Goal: Transaction & Acquisition: Purchase product/service

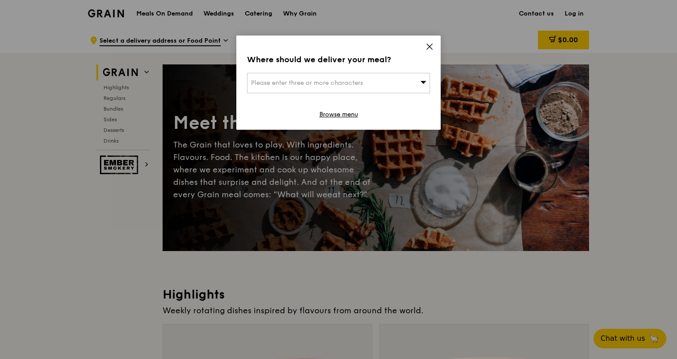
click at [430, 46] on icon at bounding box center [429, 46] width 5 height 5
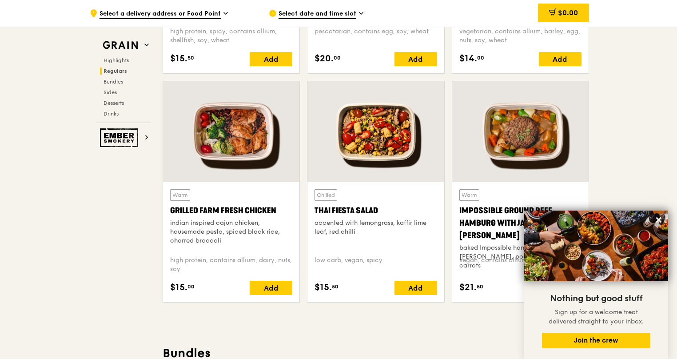
scroll to position [978, 0]
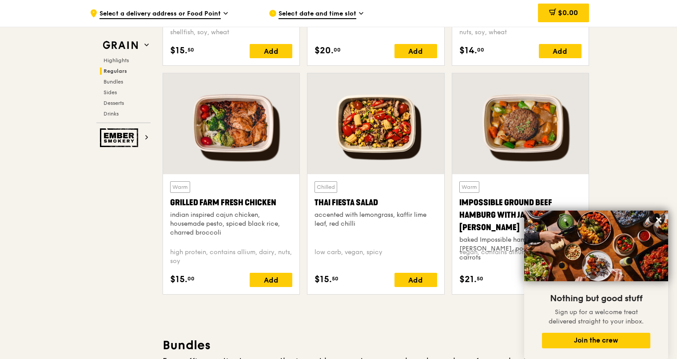
drag, startPoint x: 171, startPoint y: 203, endPoint x: 279, endPoint y: 201, distance: 107.6
click at [279, 201] on div "Grilled Farm Fresh Chicken" at bounding box center [231, 202] width 122 height 12
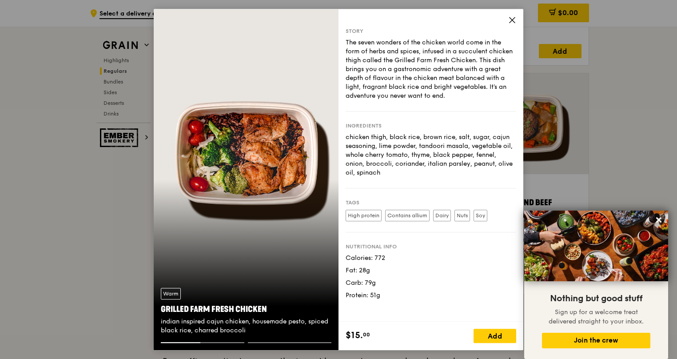
drag, startPoint x: 158, startPoint y: 308, endPoint x: 275, endPoint y: 303, distance: 117.0
click at [275, 303] on div "Warm Grilled Farm Fresh Chicken indian inspired cajun chicken, housemade pesto,…" at bounding box center [246, 311] width 185 height 61
copy div "Grilled Farm Fresh Chicken"
